Goal: Information Seeking & Learning: Learn about a topic

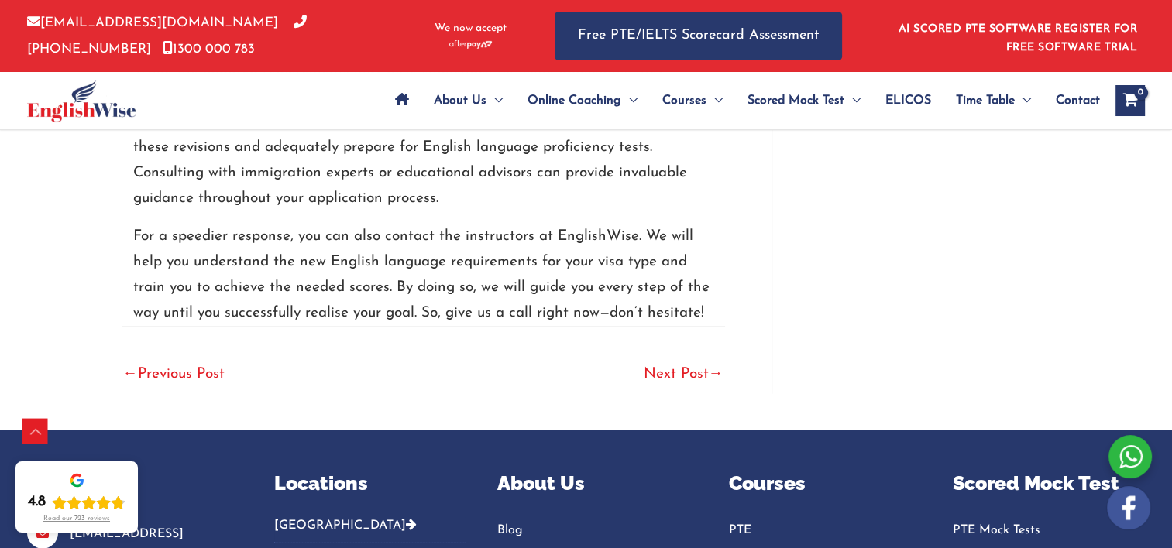
scroll to position [3563, 0]
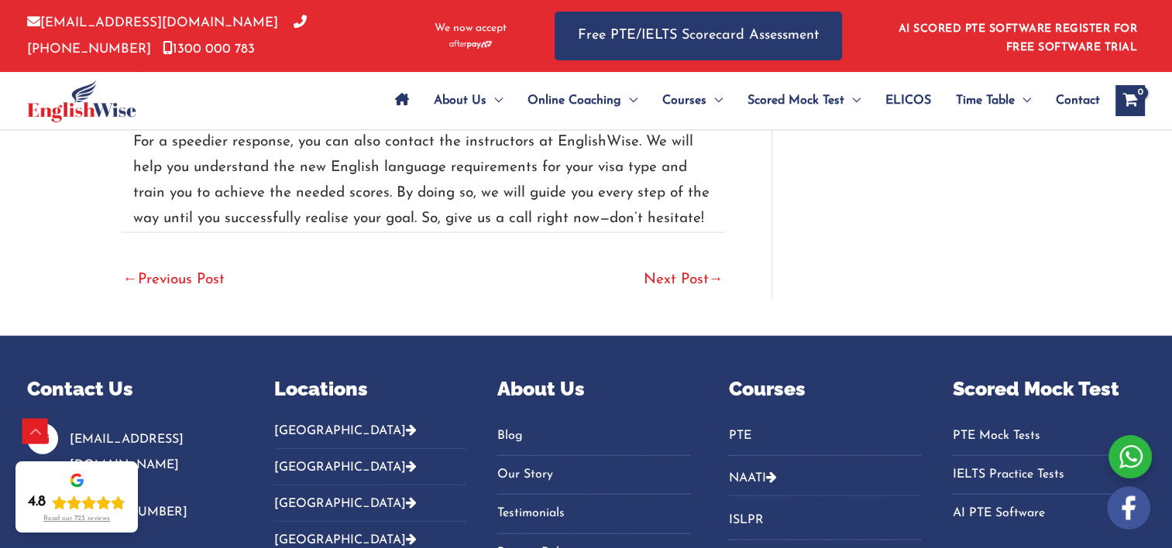
click at [666, 275] on link "Next Post →" at bounding box center [684, 281] width 80 height 34
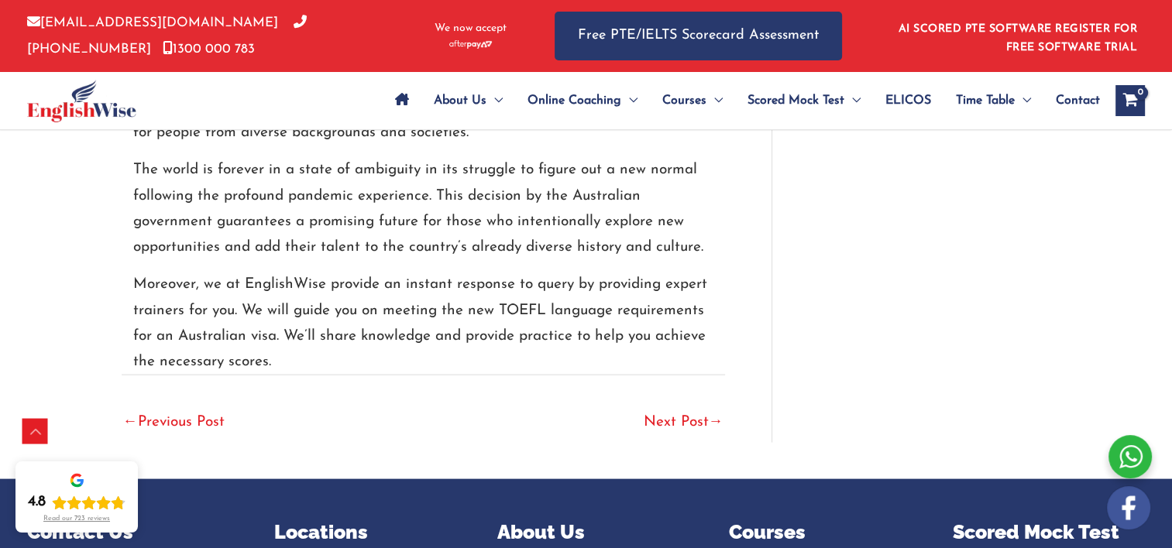
scroll to position [3230, 0]
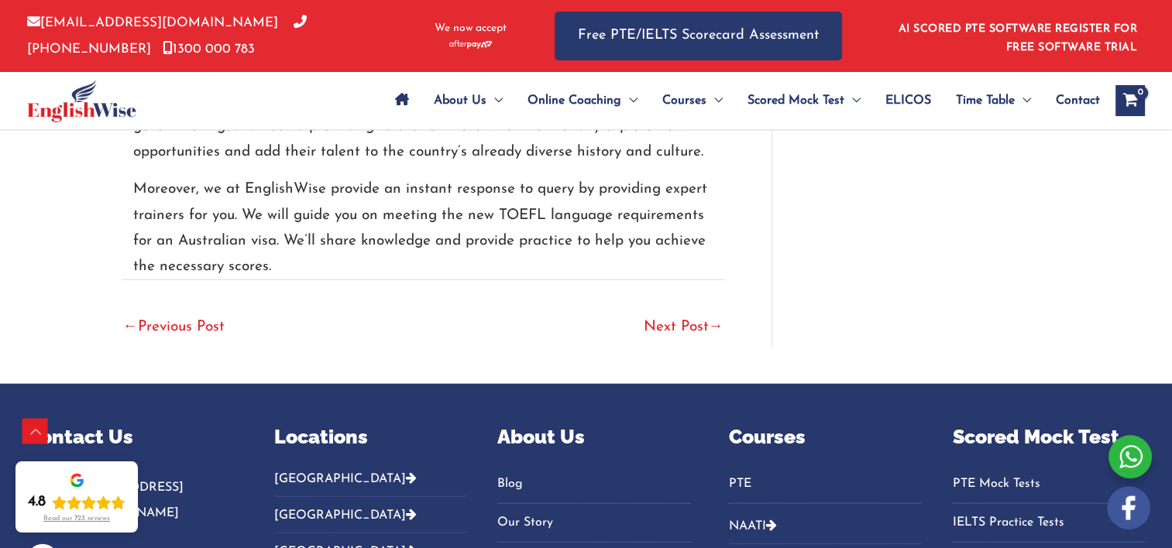
click at [658, 311] on link "Next Post →" at bounding box center [684, 328] width 80 height 34
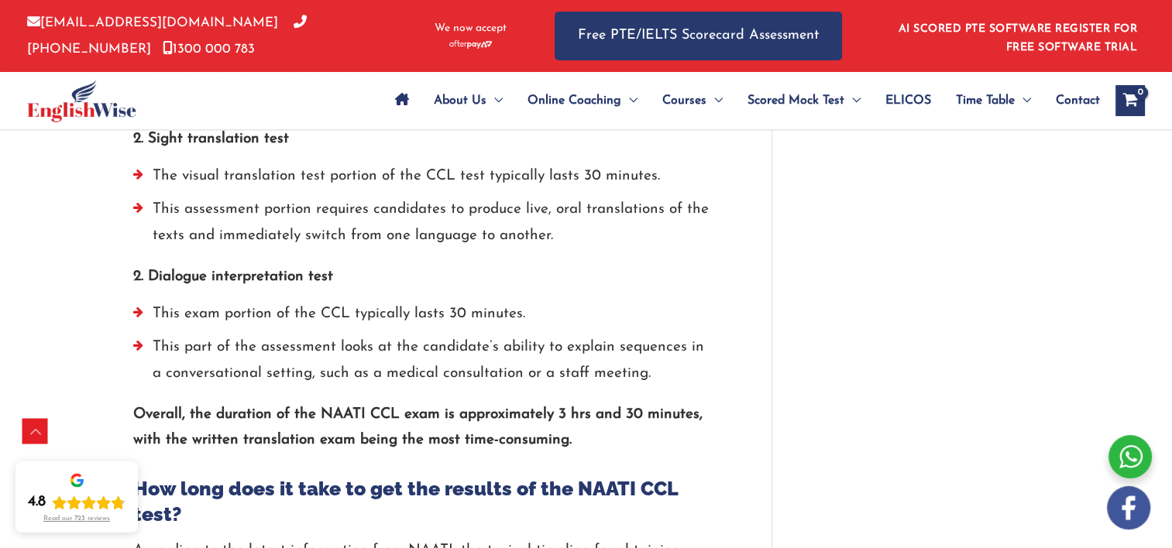
scroll to position [2789, 0]
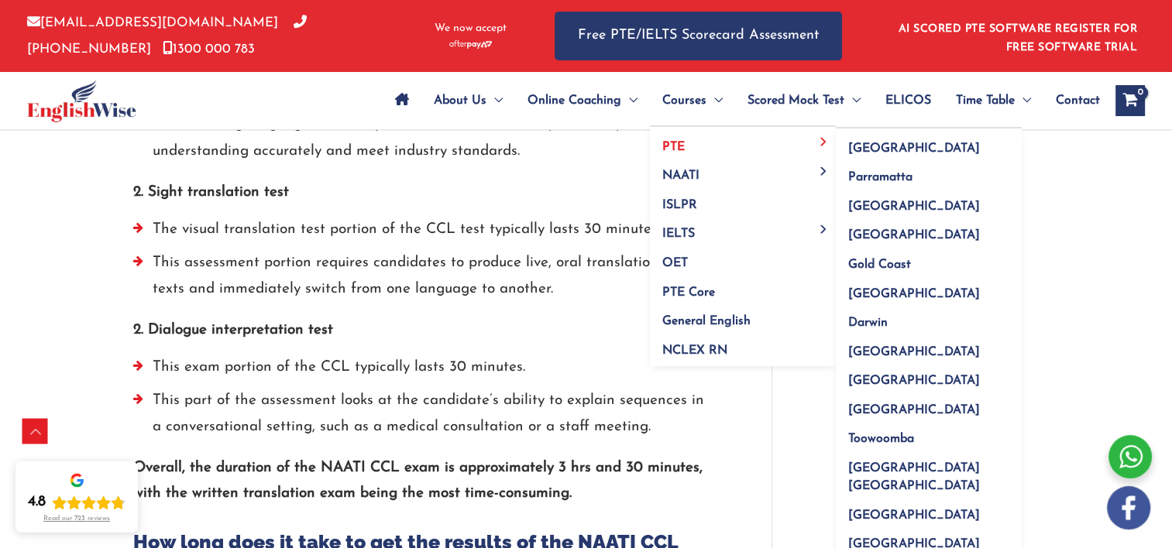
click at [669, 146] on span "PTE" at bounding box center [673, 147] width 22 height 12
